Goal: Task Accomplishment & Management: Use online tool/utility

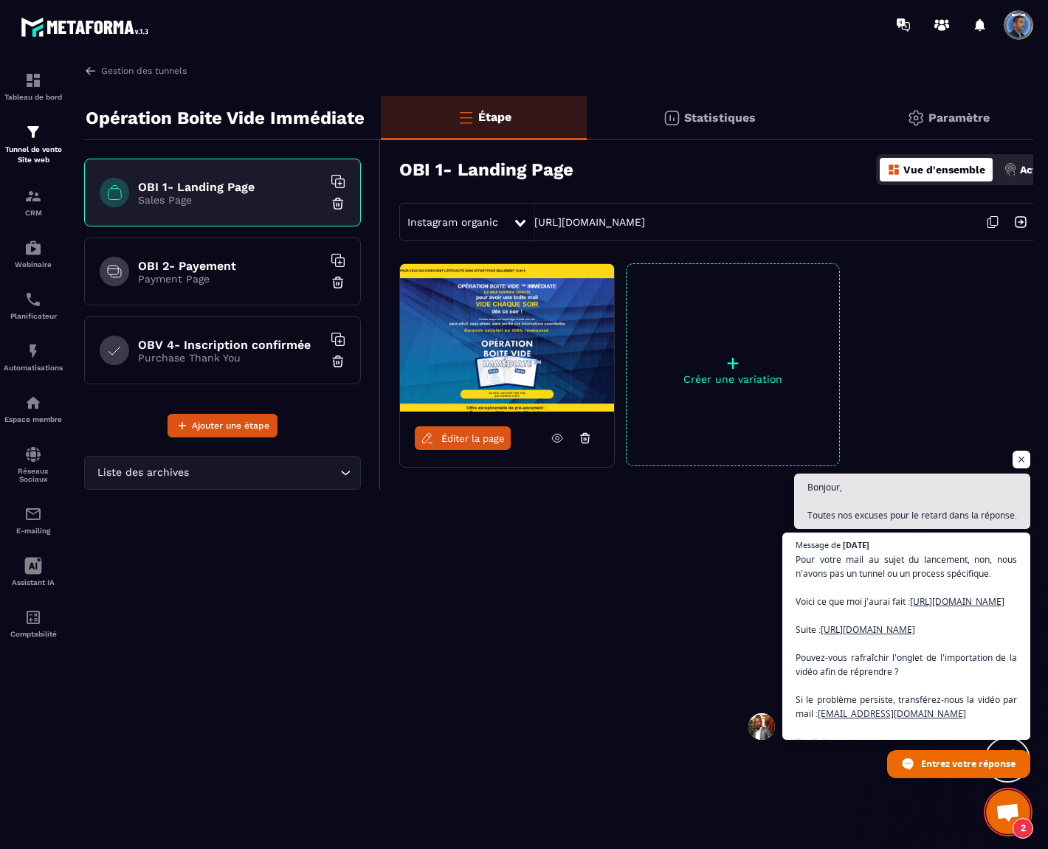
scroll to position [7360, 0]
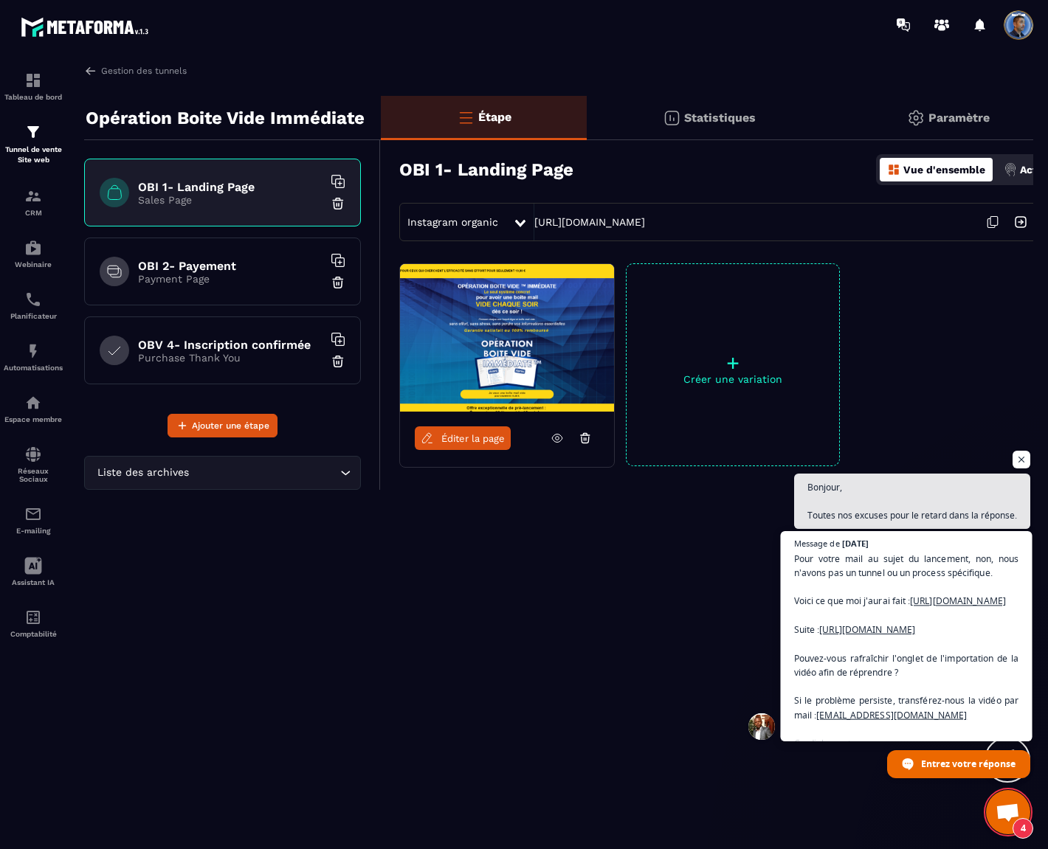
click at [912, 620] on span "Pour votre mail au sujet du lancement, non, nous n'avons pas un tunnel ou un pr…" at bounding box center [906, 650] width 225 height 199
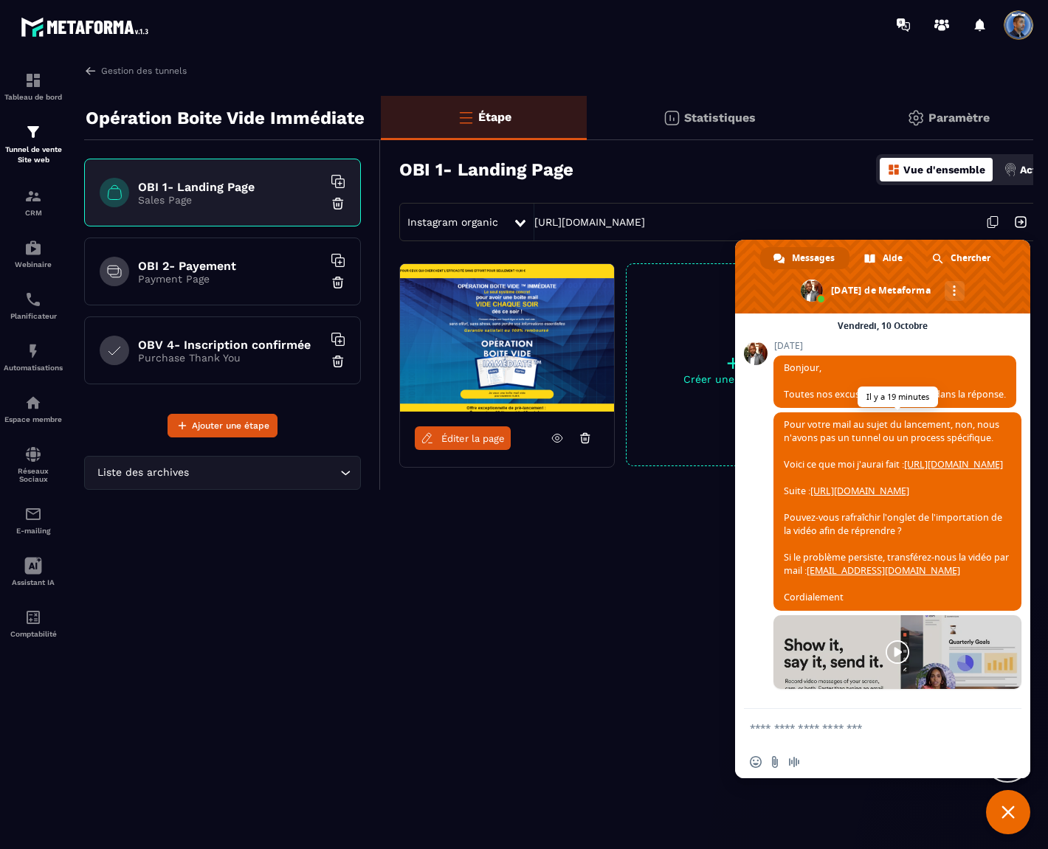
scroll to position [7278, 0]
click at [939, 471] on link "[URL][DOMAIN_NAME]" at bounding box center [953, 464] width 99 height 13
click at [38, 413] on div "Espace membre" at bounding box center [33, 409] width 59 height 30
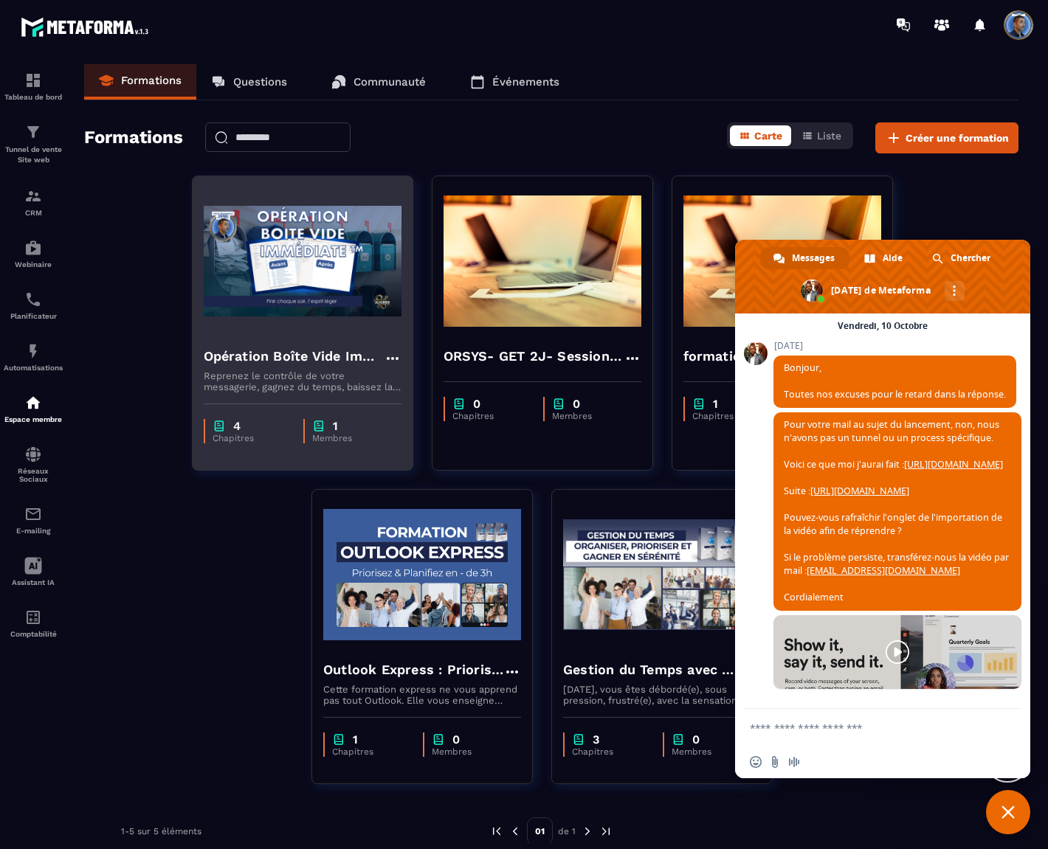
click at [313, 392] on p "Reprenez le contrôle de votre messagerie, gagnez du temps, baissez la charge me…" at bounding box center [303, 381] width 198 height 22
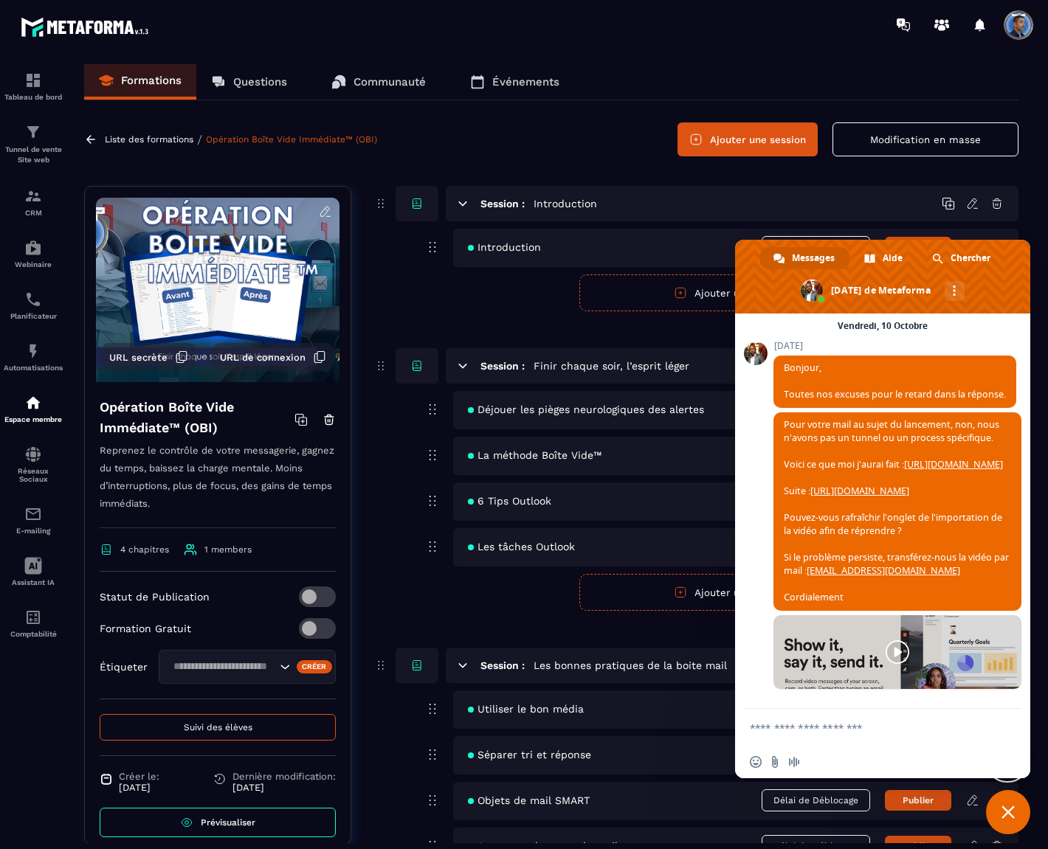
click at [300, 595] on span at bounding box center [317, 597] width 37 height 21
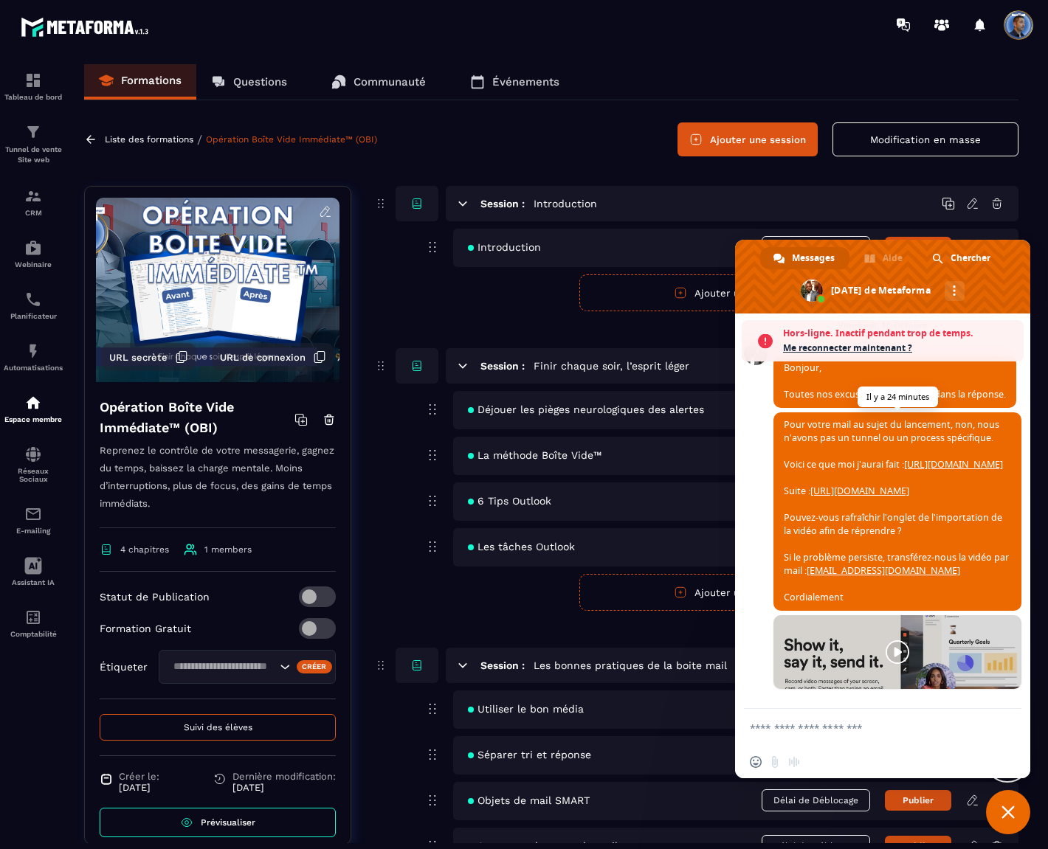
click at [909, 497] on link "[URL][DOMAIN_NAME]" at bounding box center [859, 491] width 99 height 13
click at [25, 148] on p "Tunnel de vente Site web" at bounding box center [33, 155] width 59 height 21
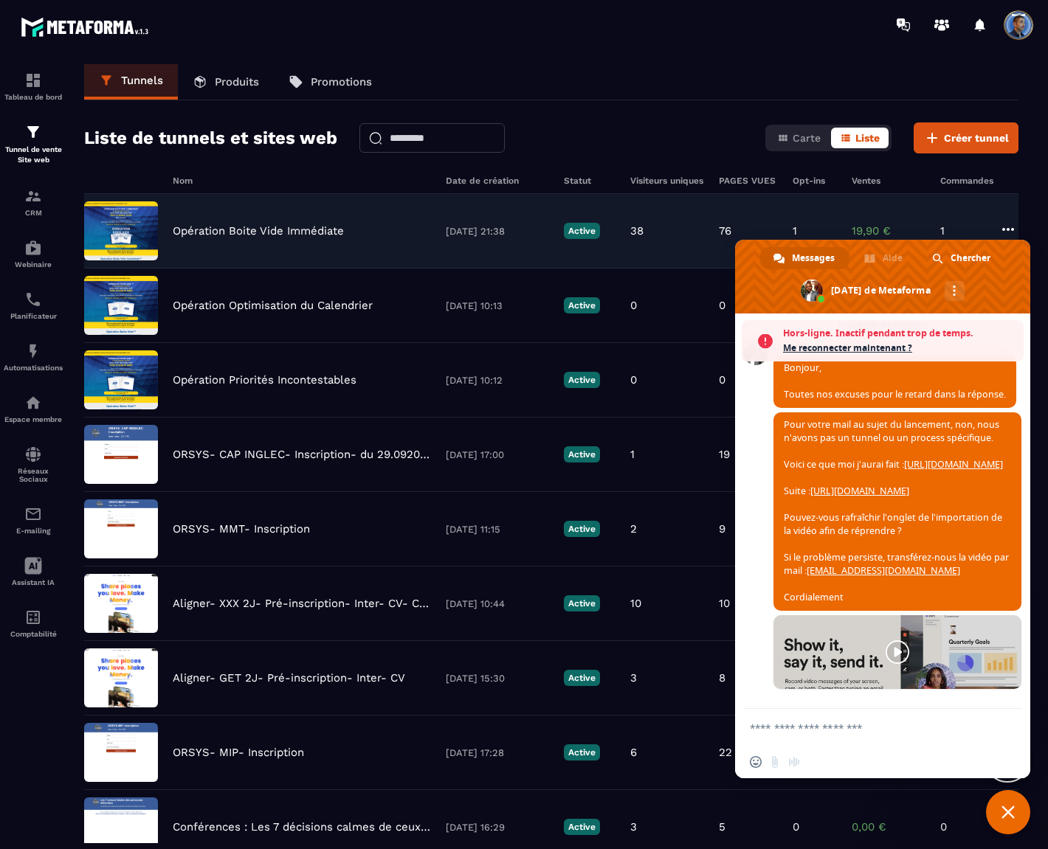
click at [201, 233] on p "Opération Boite Vide Immédiate" at bounding box center [258, 230] width 171 height 13
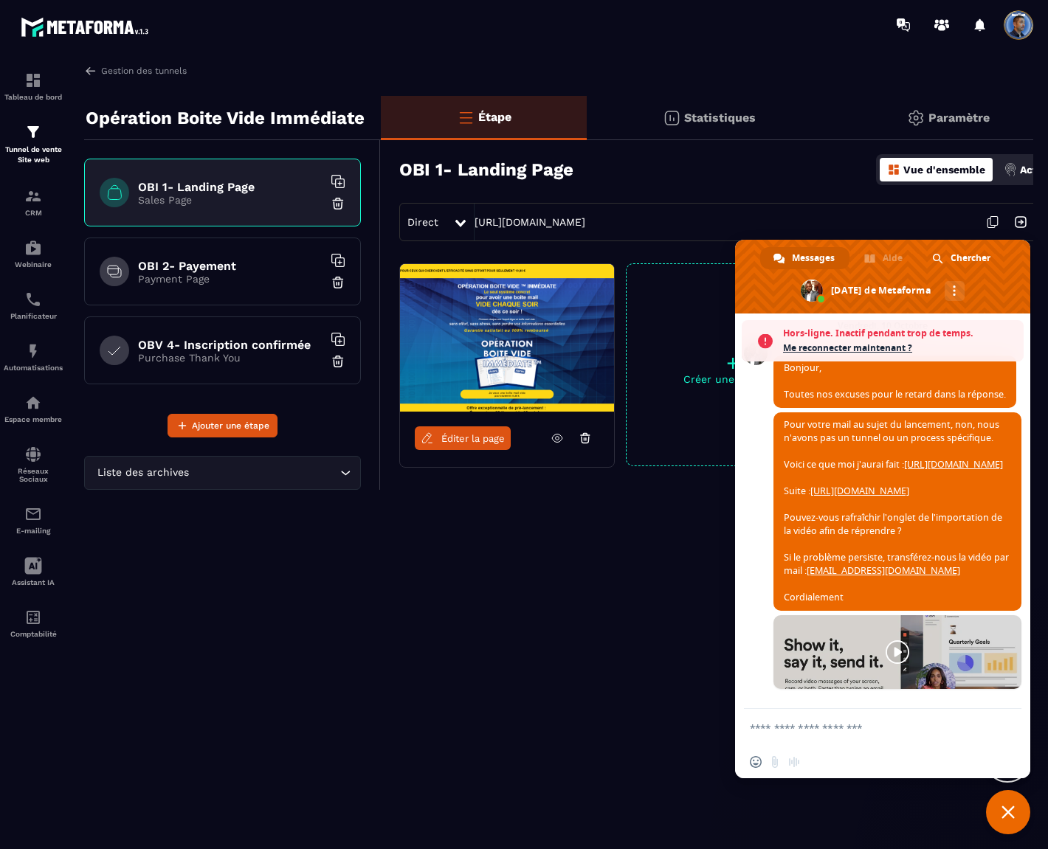
scroll to position [7407, 0]
click at [229, 342] on h6 "OBV 4- Inscription confirmée" at bounding box center [230, 345] width 184 height 14
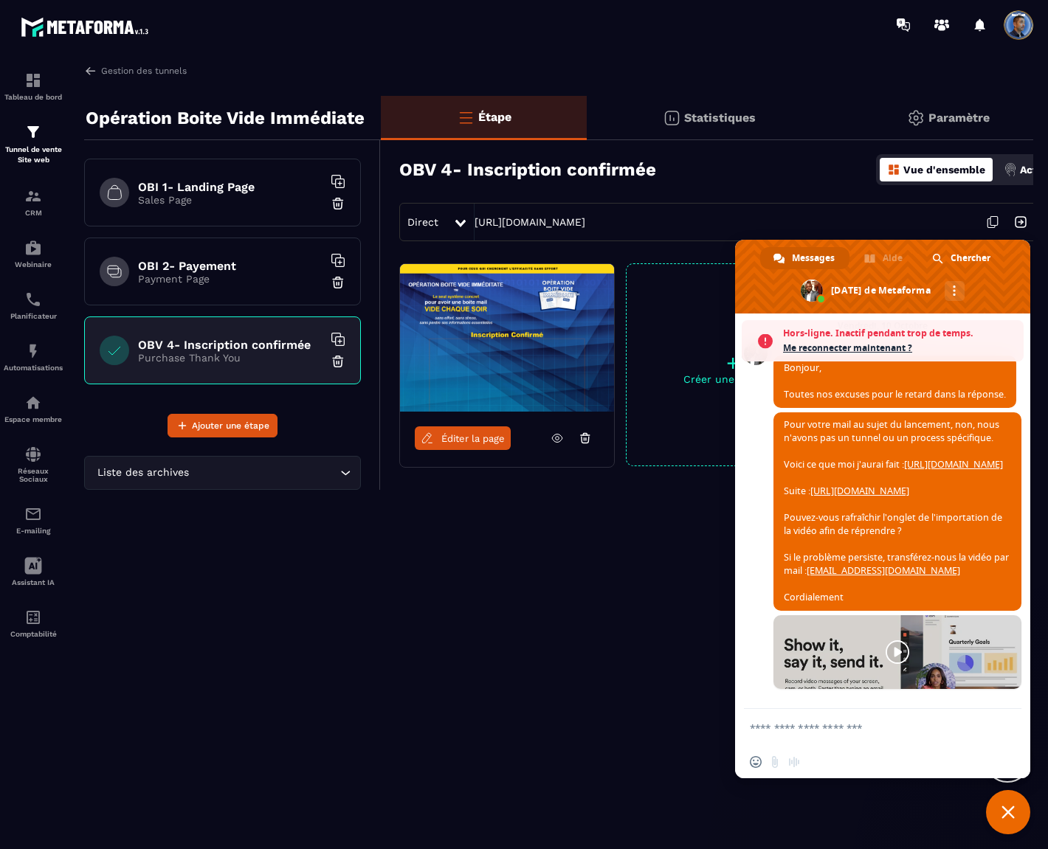
click at [210, 262] on h6 "OBI 2- Payement" at bounding box center [230, 266] width 184 height 14
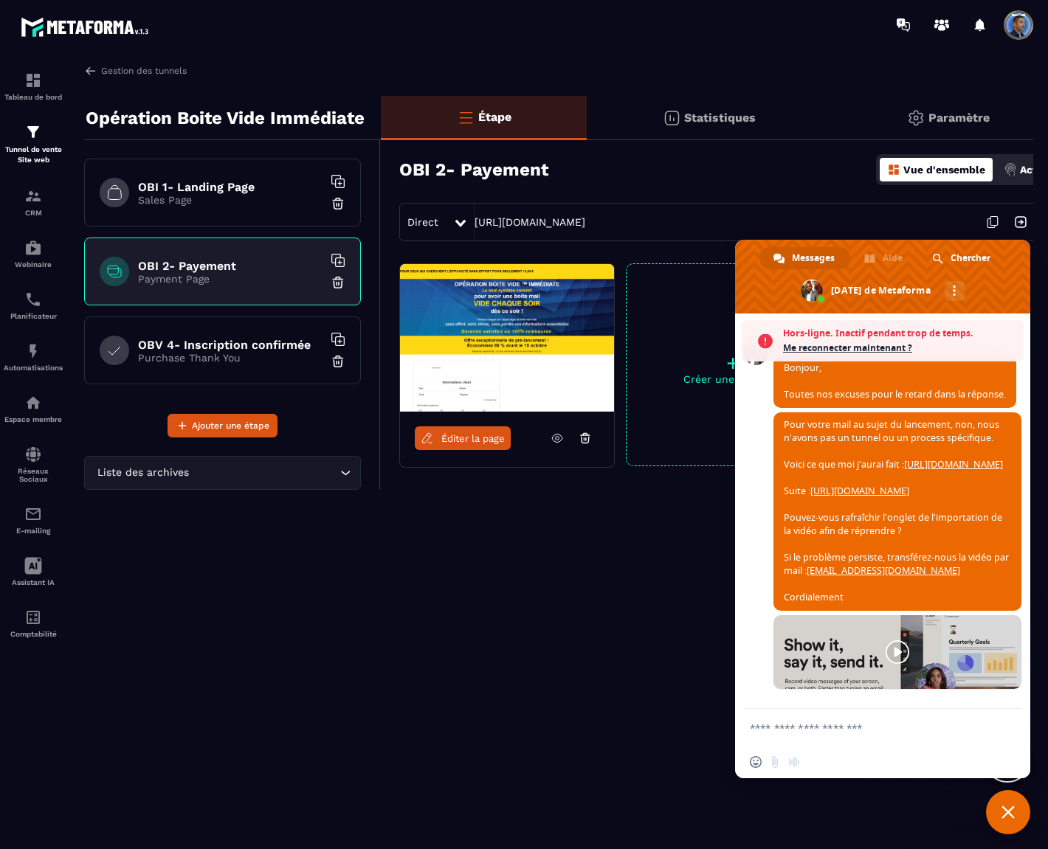
click at [491, 440] on span "Éditer la page" at bounding box center [472, 438] width 63 height 11
